Goal: Entertainment & Leisure: Consume media (video, audio)

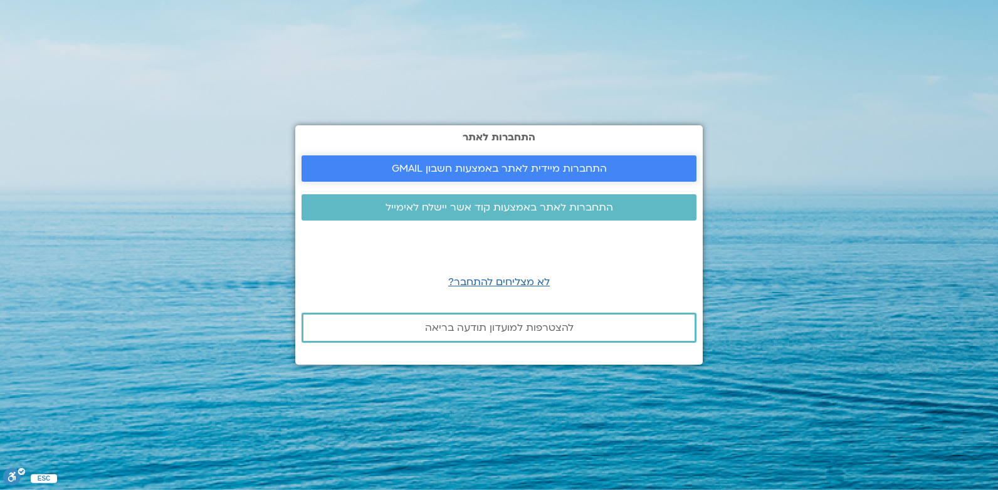
click at [542, 174] on span "התחברות מיידית לאתר באמצעות חשבון GMAIL" at bounding box center [499, 168] width 215 height 11
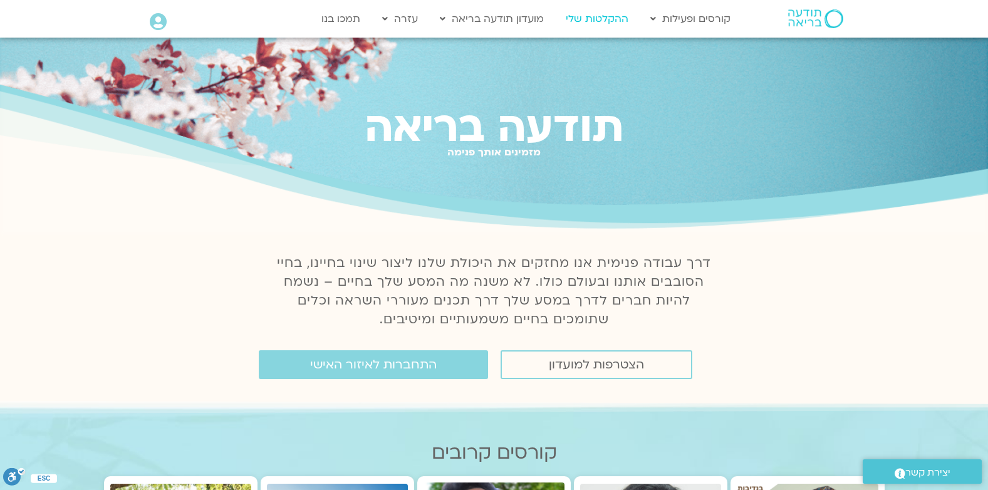
click at [578, 19] on link "ההקלטות שלי" at bounding box center [597, 19] width 75 height 24
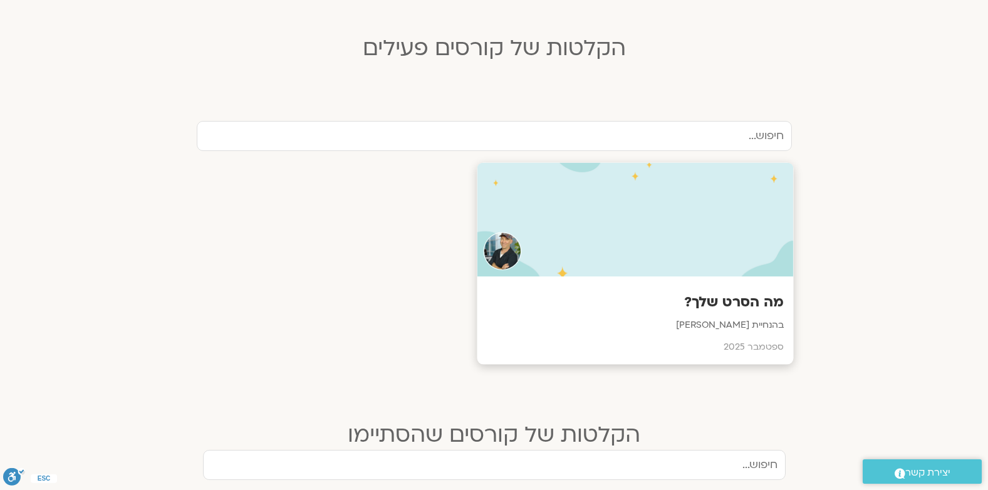
scroll to position [376, 0]
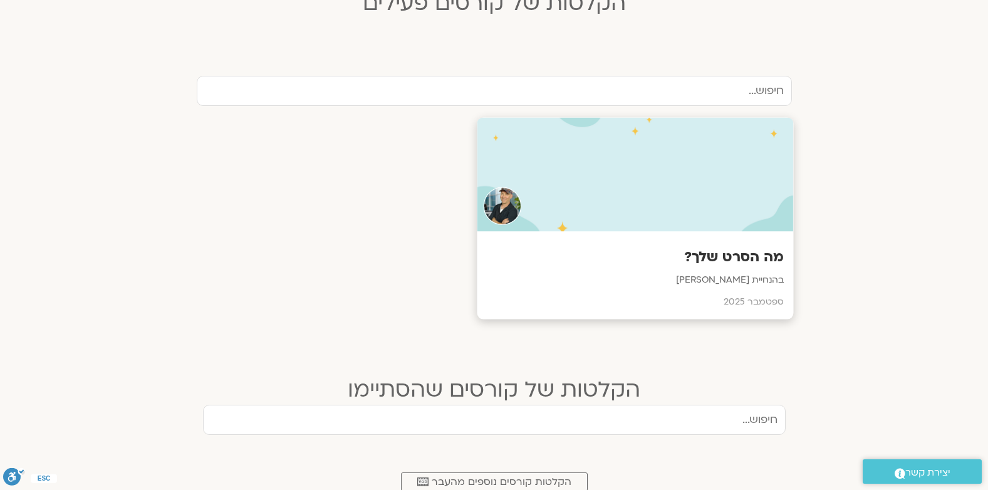
click at [750, 198] on div at bounding box center [635, 175] width 316 height 114
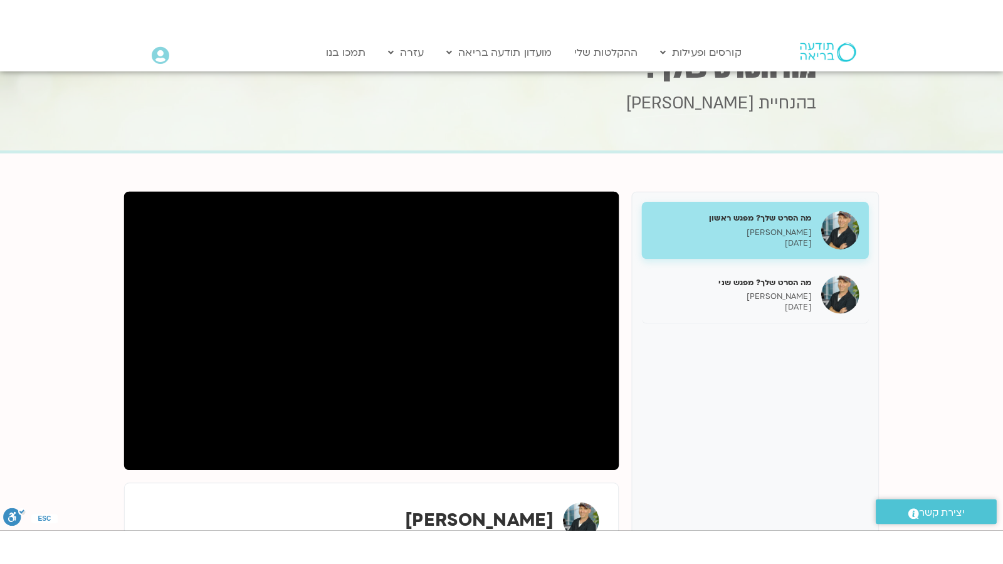
scroll to position [125, 0]
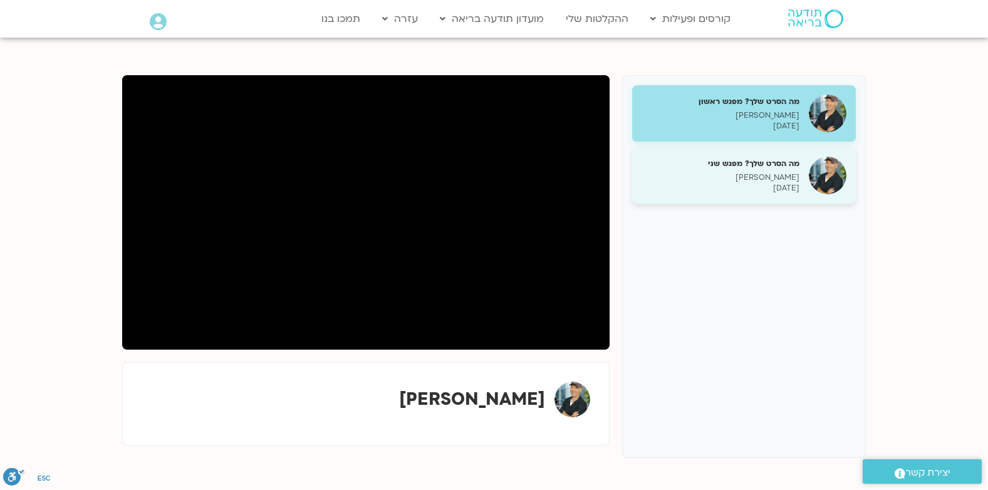
click at [783, 182] on p "[PERSON_NAME]" at bounding box center [721, 177] width 158 height 11
